Goal: Task Accomplishment & Management: Manage account settings

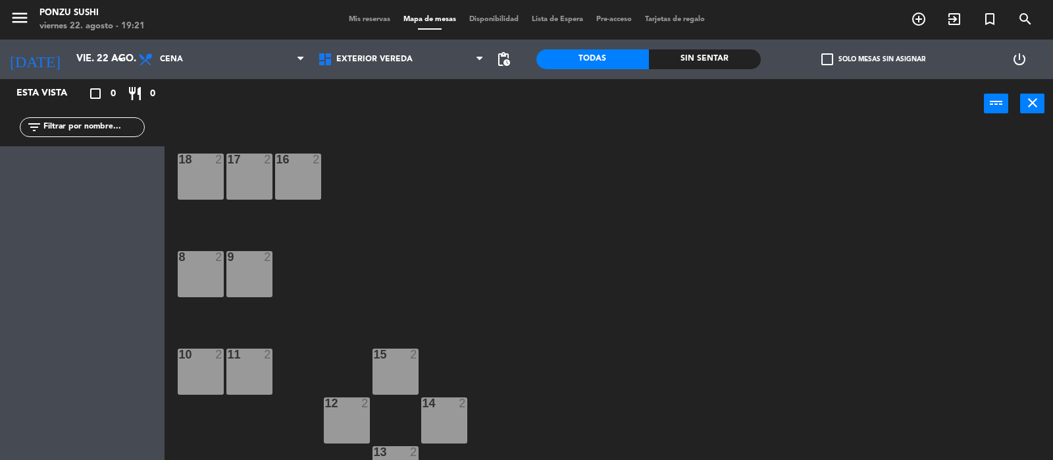
click at [346, 25] on div "Mis reservas Mapa de mesas Disponibilidad Lista de Espera Pre-acceso Tarjetas d…" at bounding box center [526, 20] width 369 height 12
click at [347, 22] on span "Mis reservas" at bounding box center [369, 19] width 55 height 7
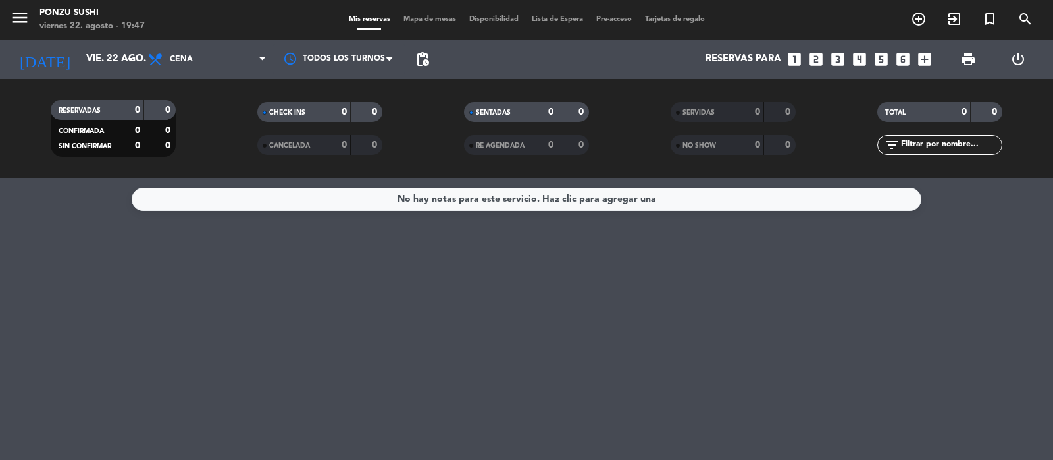
click at [315, 267] on div "No hay notas para este servicio. Haz clic para agregar una" at bounding box center [526, 319] width 1053 height 282
click at [416, 22] on span "Mapa de mesas" at bounding box center [430, 19] width 66 height 7
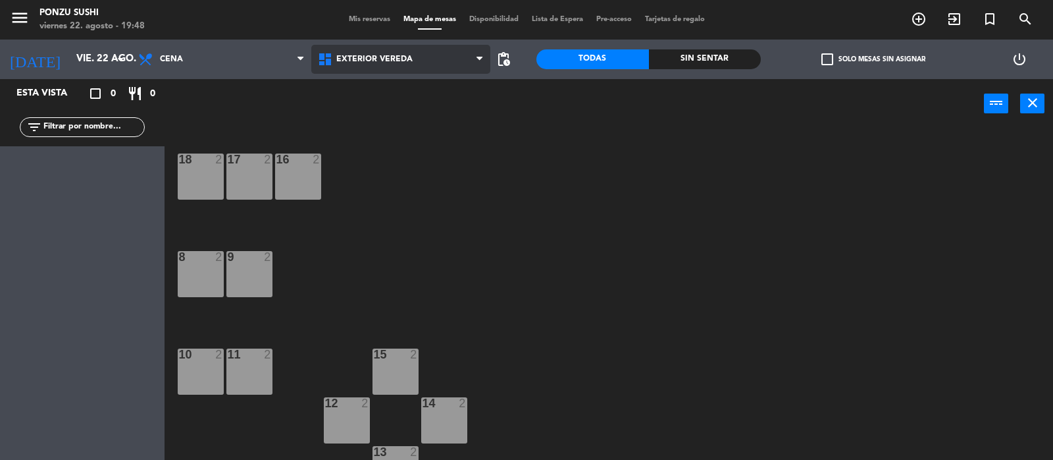
click at [358, 61] on span "Exterior vereda" at bounding box center [374, 59] width 76 height 9
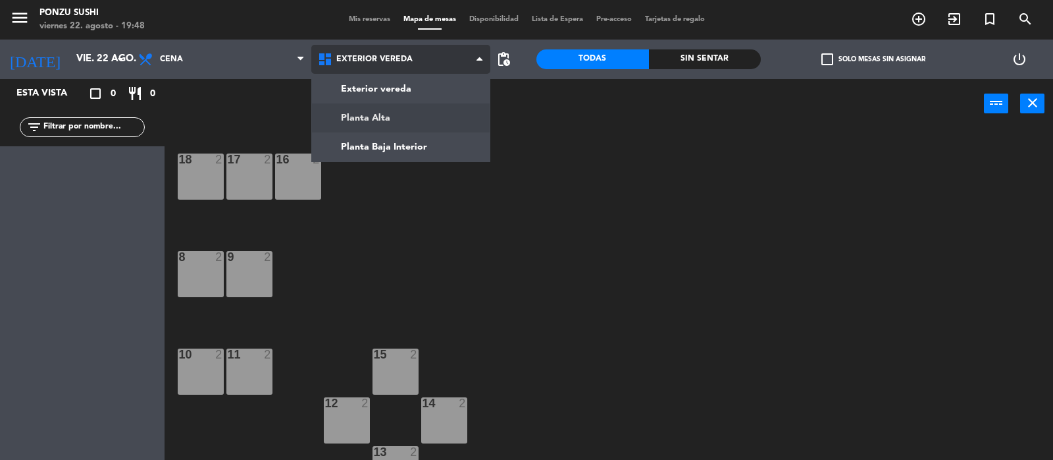
click at [366, 120] on ng-component "menu Ponzu Sushi [DATE] 22. agosto - 19:48 Mis reservas Mapa de mesas Disponibi…" at bounding box center [526, 230] width 1053 height 461
